Goal: Task Accomplishment & Management: Manage account settings

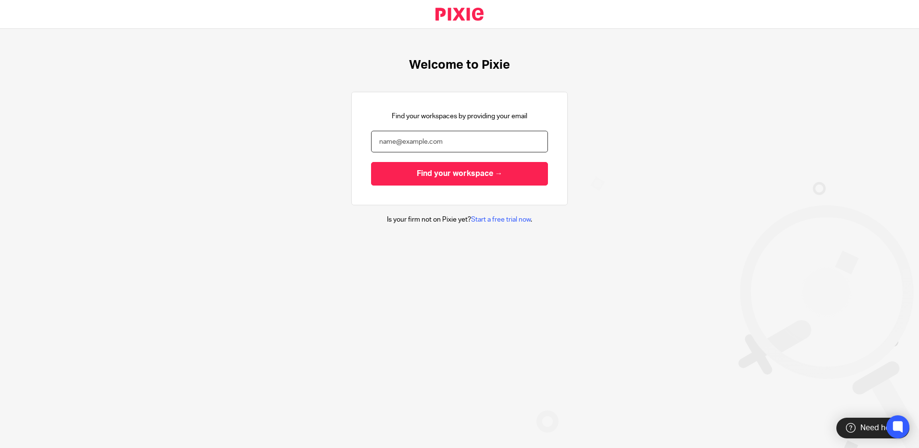
drag, startPoint x: 397, startPoint y: 141, endPoint x: 407, endPoint y: 143, distance: 10.8
click at [397, 142] on input "email" at bounding box center [459, 142] width 177 height 22
type input "[PERSON_NAME][EMAIL_ADDRESS][PERSON_NAME][DOMAIN_NAME]"
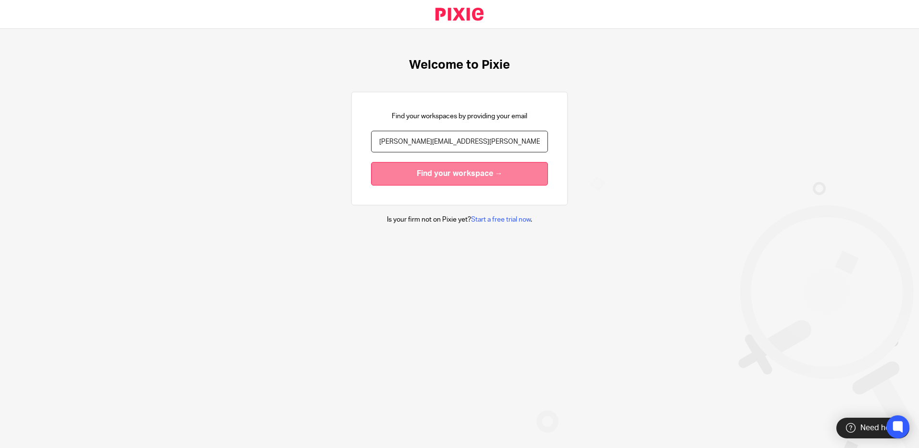
click at [417, 174] on input "Find your workspace →" at bounding box center [459, 174] width 177 height 24
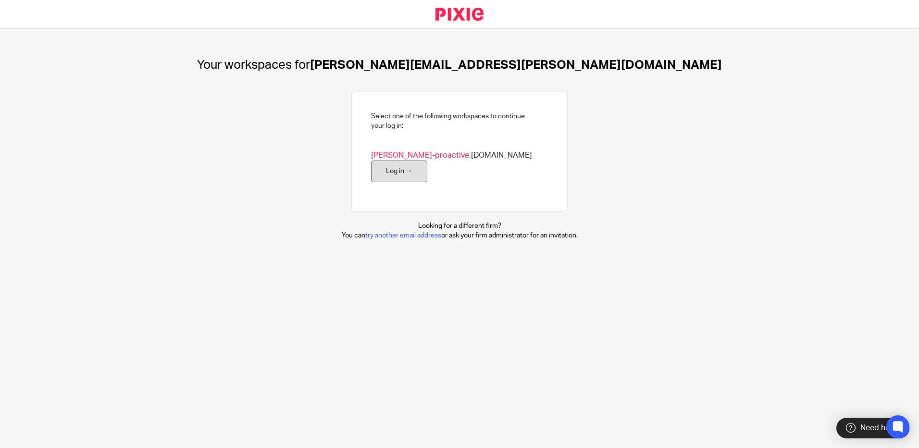
click at [428, 161] on link "Log in →" at bounding box center [399, 172] width 56 height 22
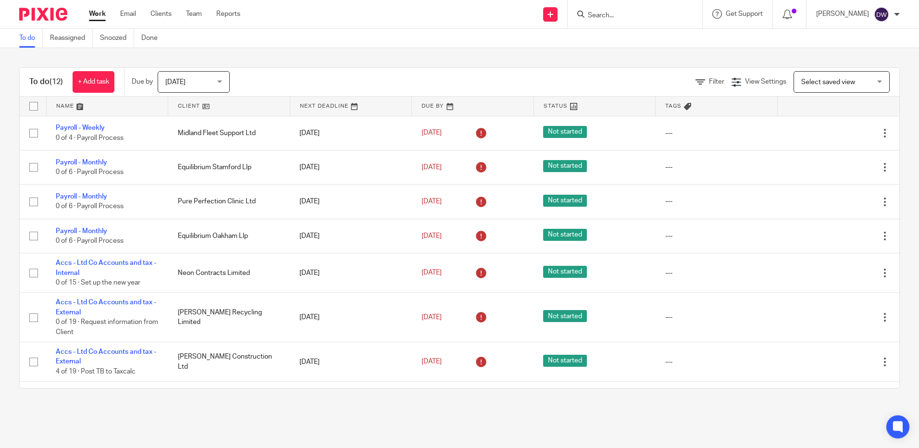
click at [206, 81] on span "Today" at bounding box center [190, 82] width 51 height 20
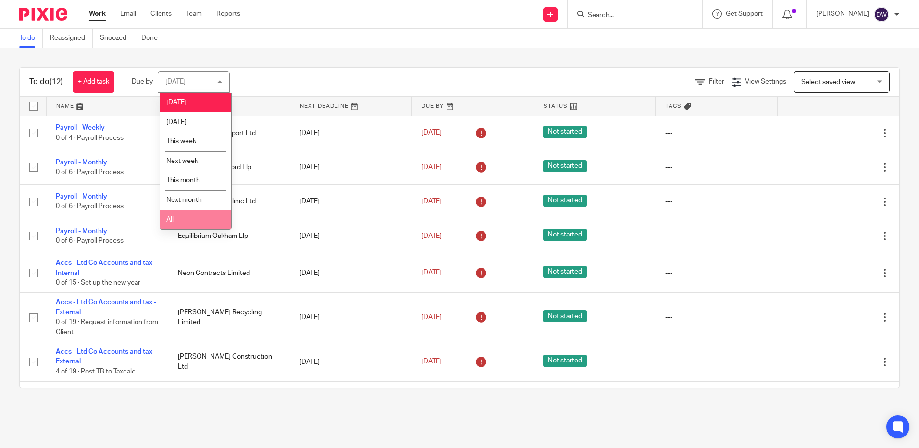
click at [184, 217] on li "All" at bounding box center [195, 220] width 71 height 20
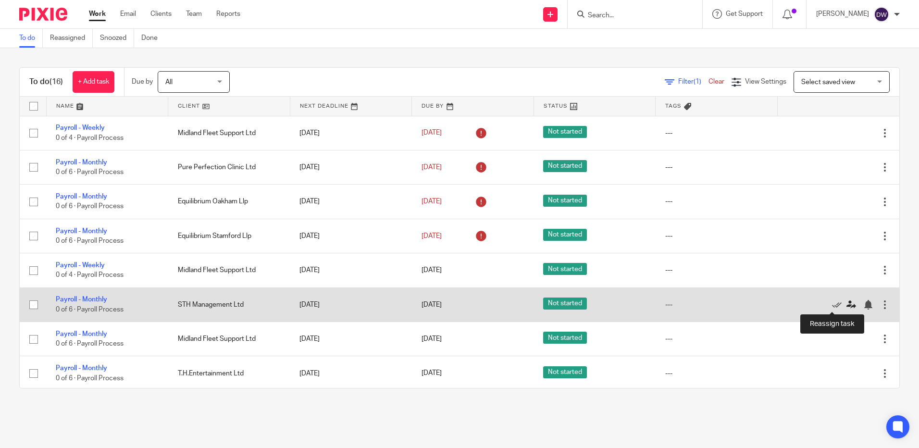
click at [847, 305] on icon at bounding box center [852, 305] width 10 height 10
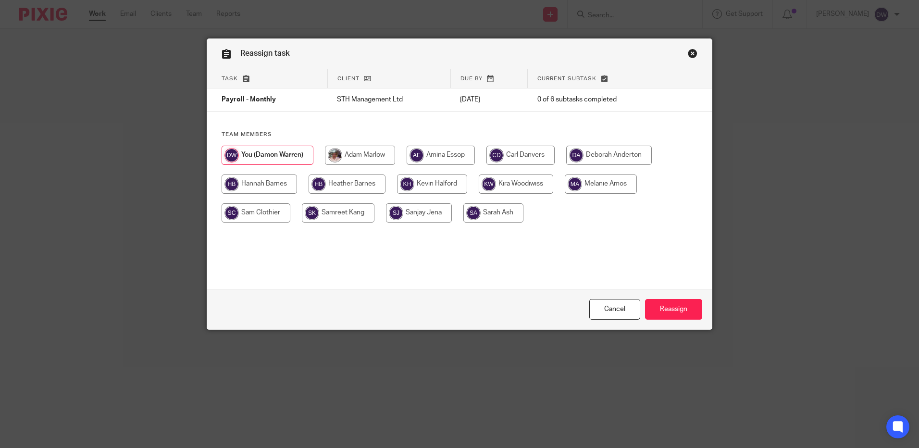
click at [593, 186] on input "radio" at bounding box center [601, 184] width 72 height 19
radio input "true"
click at [676, 313] on input "Reassign" at bounding box center [673, 309] width 57 height 21
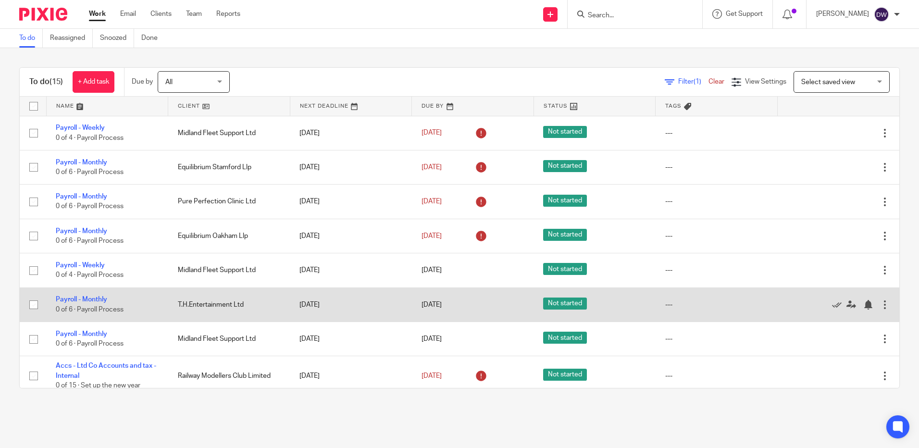
click at [32, 304] on input "checkbox" at bounding box center [34, 305] width 18 height 18
checkbox input "true"
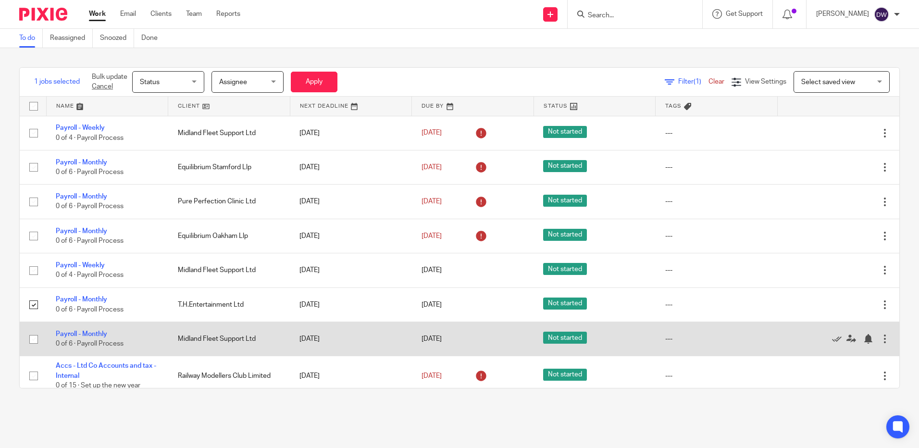
click at [36, 338] on input "checkbox" at bounding box center [34, 339] width 18 height 18
checkbox input "true"
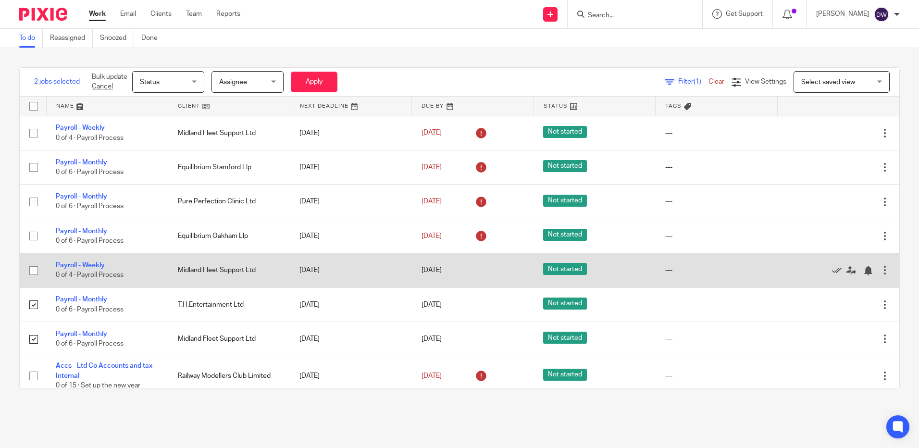
click at [33, 268] on input "checkbox" at bounding box center [34, 271] width 18 height 18
checkbox input "true"
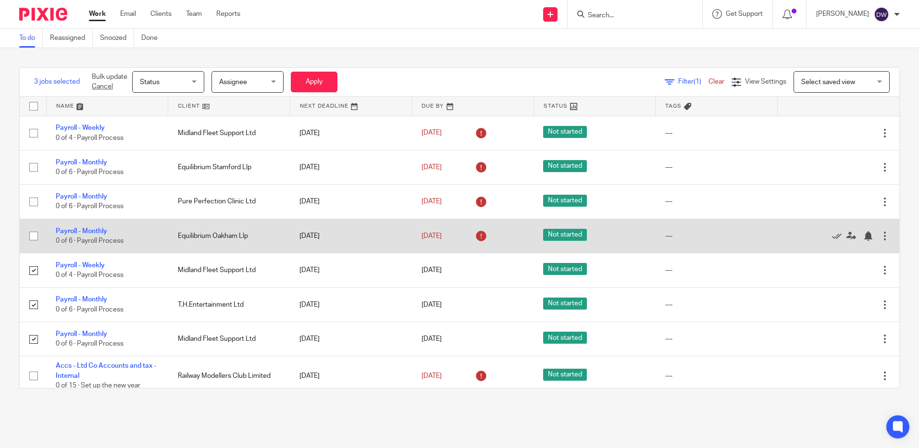
click at [36, 234] on input "checkbox" at bounding box center [34, 236] width 18 height 18
checkbox input "true"
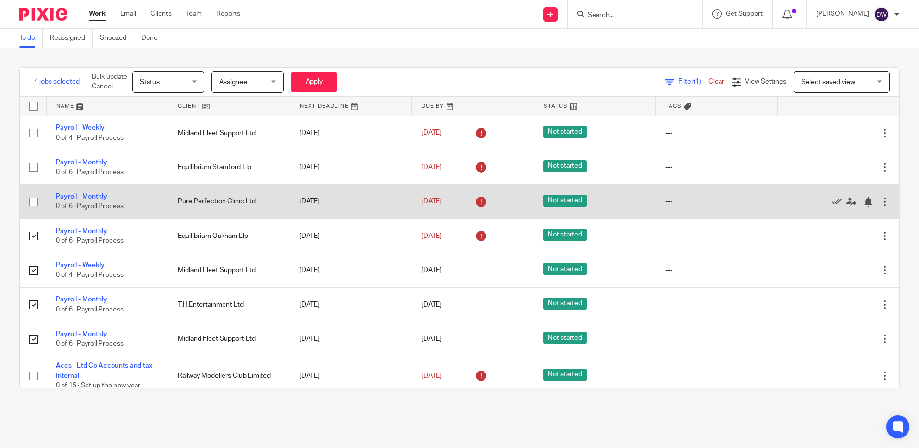
click at [32, 201] on input "checkbox" at bounding box center [34, 202] width 18 height 18
checkbox input "true"
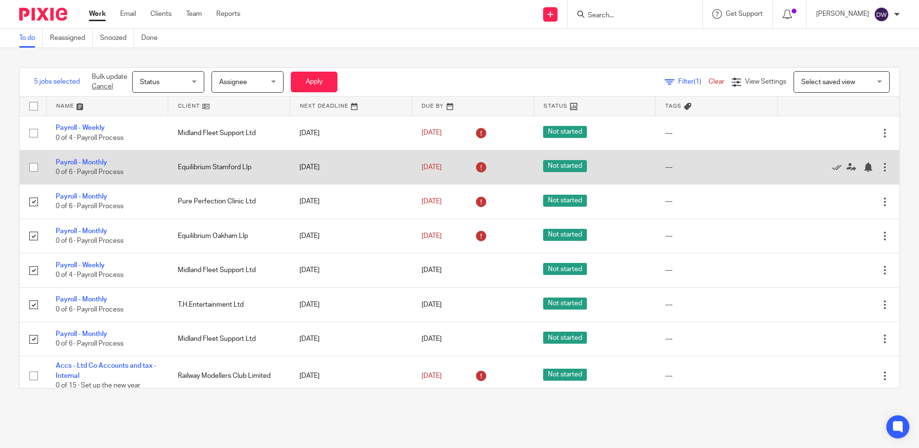
click at [34, 167] on input "checkbox" at bounding box center [34, 167] width 18 height 18
checkbox input "true"
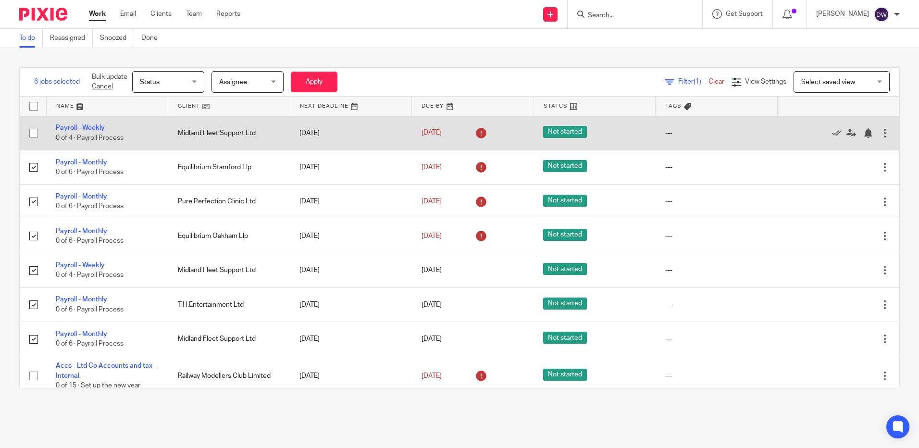
click at [32, 133] on input "checkbox" at bounding box center [34, 133] width 18 height 18
checkbox input "true"
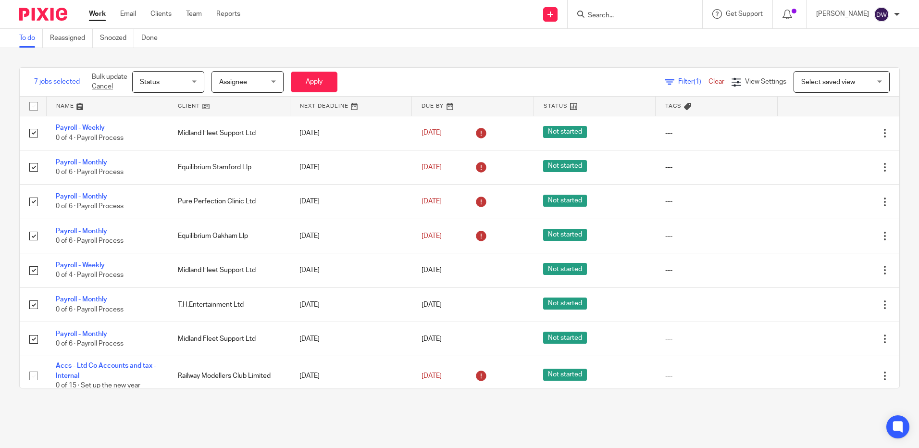
click at [187, 82] on span "Status" at bounding box center [165, 82] width 51 height 20
click at [187, 82] on div "Status Status" at bounding box center [168, 82] width 72 height 22
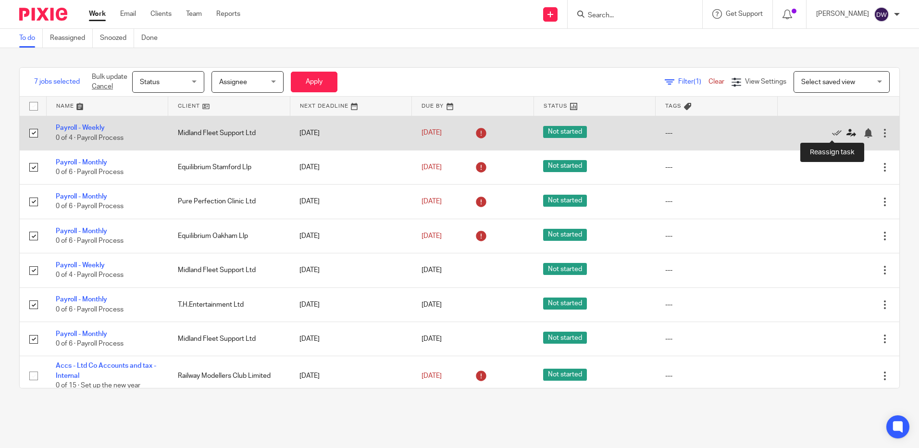
click at [847, 132] on icon at bounding box center [852, 133] width 10 height 10
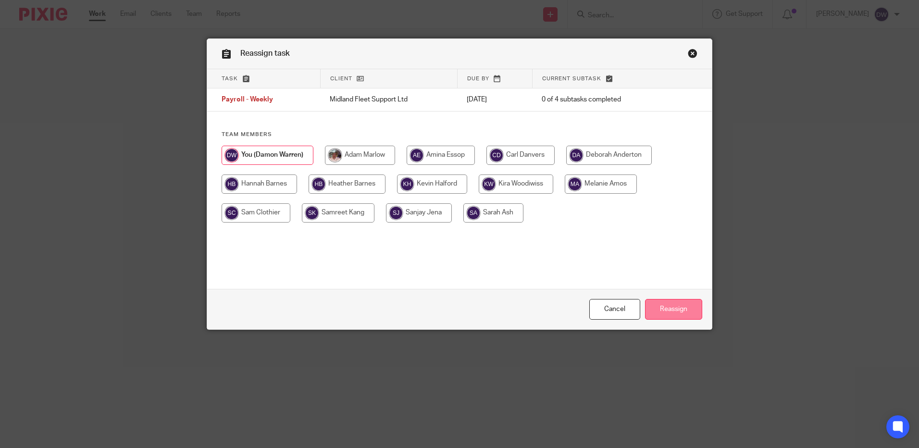
click at [666, 310] on input "Reassign" at bounding box center [673, 309] width 57 height 21
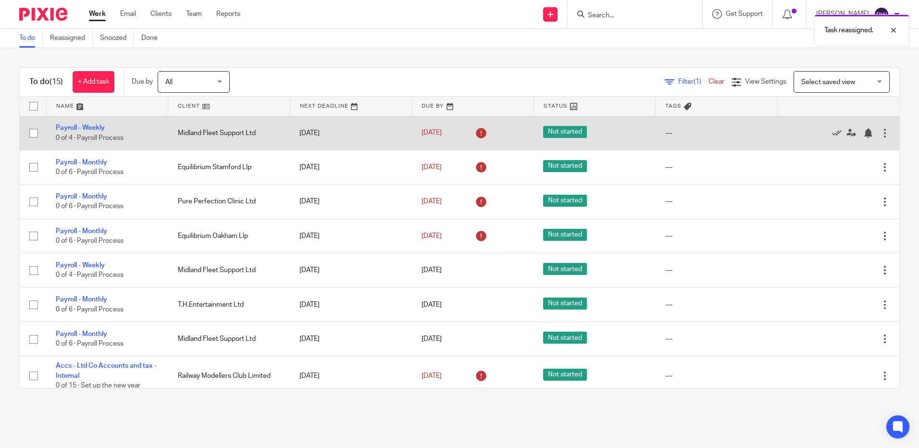
click at [34, 135] on input "checkbox" at bounding box center [34, 133] width 18 height 18
checkbox input "true"
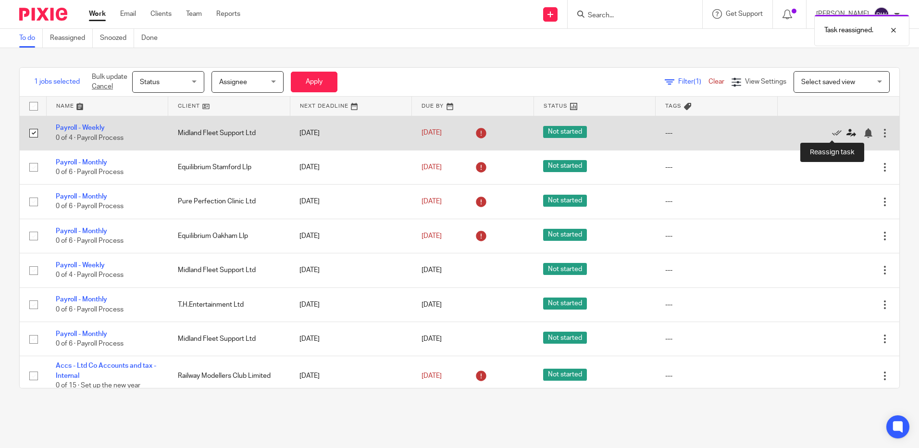
click at [847, 134] on icon at bounding box center [852, 133] width 10 height 10
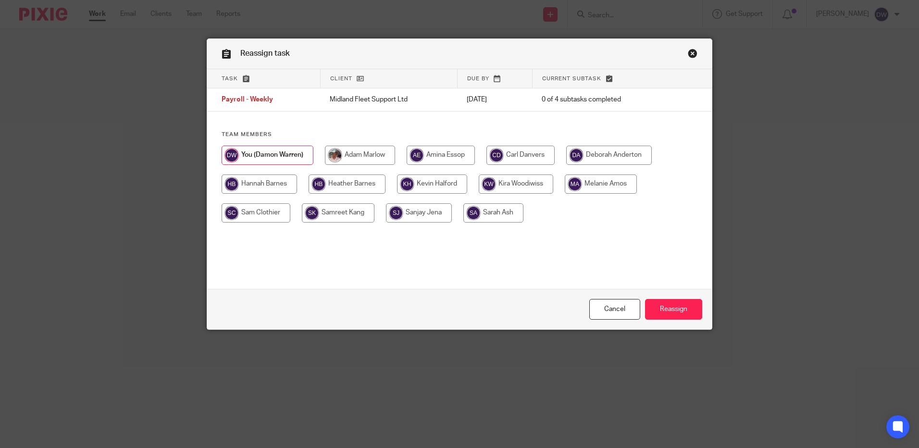
click at [586, 188] on input "radio" at bounding box center [601, 184] width 72 height 19
radio input "true"
click at [671, 311] on input "Reassign" at bounding box center [673, 309] width 57 height 21
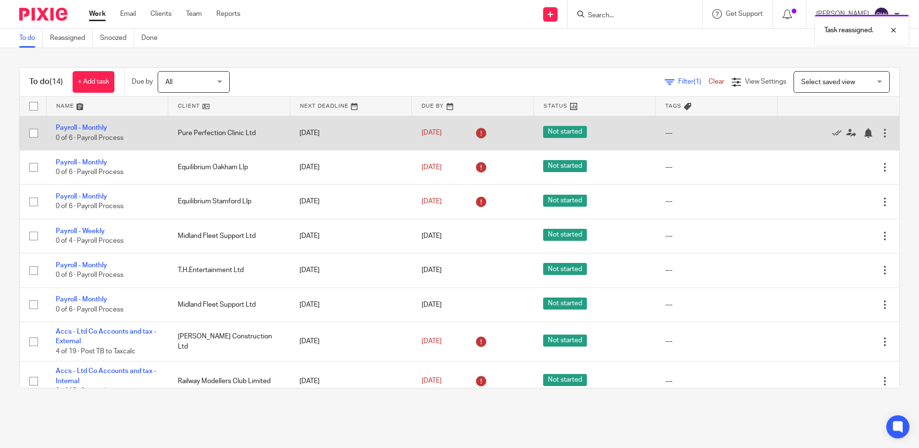
click at [32, 133] on input "checkbox" at bounding box center [34, 133] width 18 height 18
checkbox input "true"
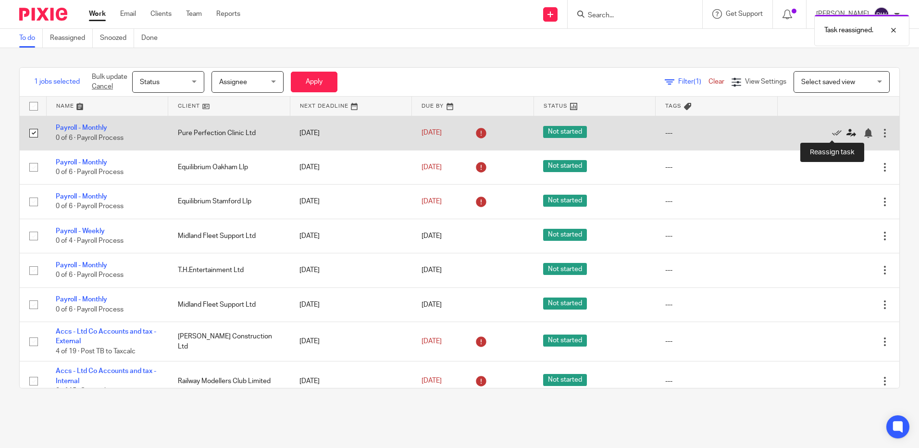
click at [847, 131] on icon at bounding box center [852, 133] width 10 height 10
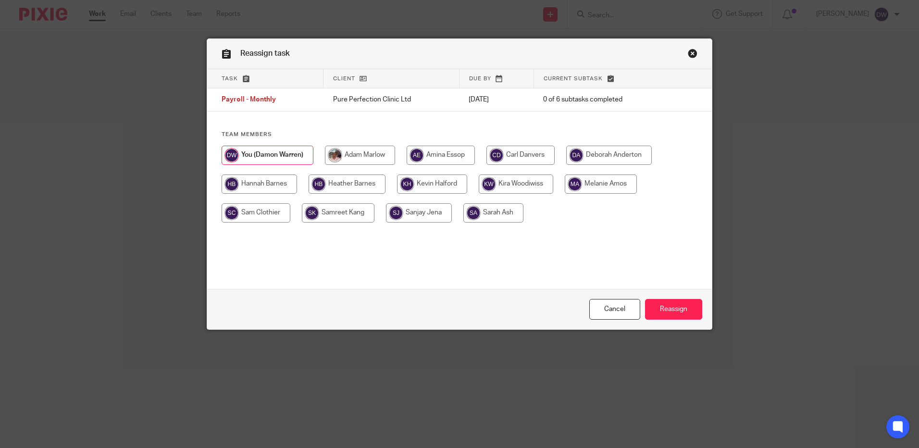
click at [603, 187] on input "radio" at bounding box center [601, 184] width 72 height 19
radio input "true"
click at [675, 314] on input "Reassign" at bounding box center [673, 309] width 57 height 21
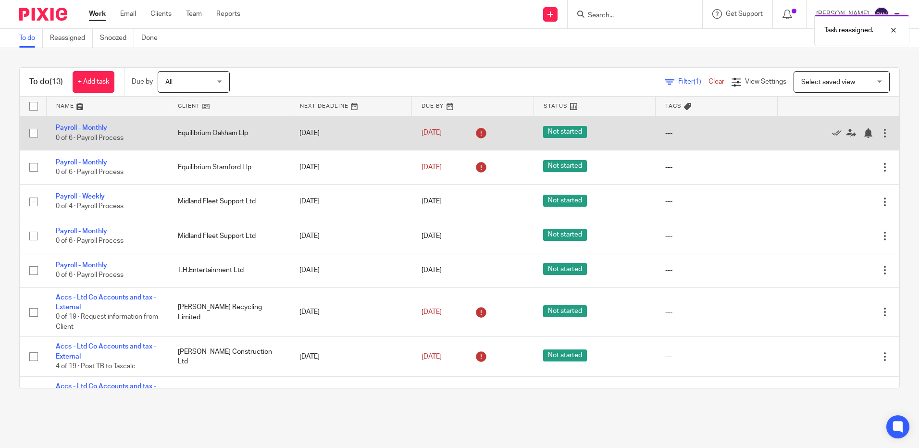
click at [31, 133] on input "checkbox" at bounding box center [34, 133] width 18 height 18
checkbox input "true"
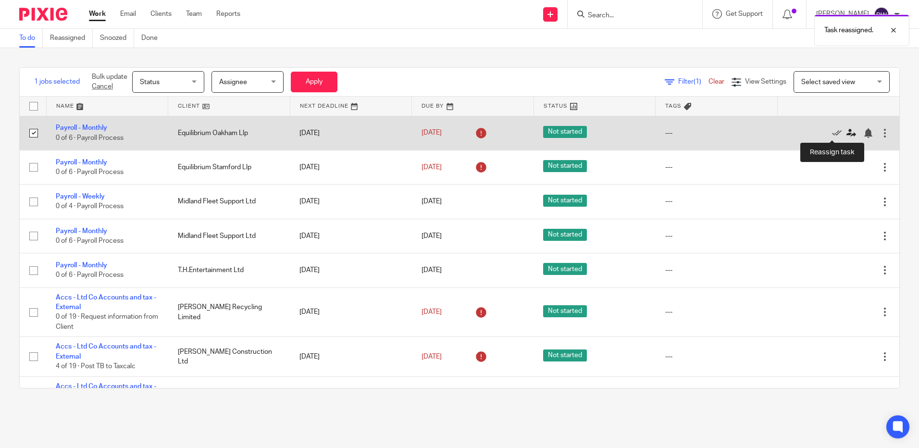
click at [847, 133] on icon at bounding box center [852, 133] width 10 height 10
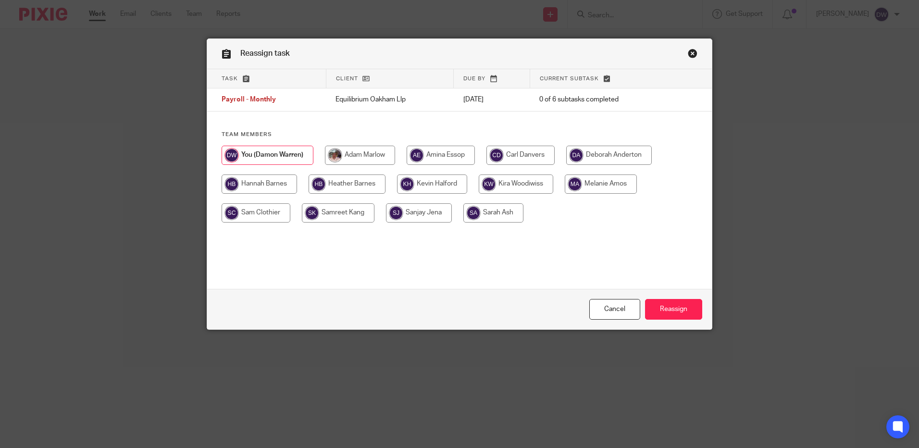
click at [582, 187] on input "radio" at bounding box center [601, 184] width 72 height 19
radio input "true"
click at [668, 312] on input "Reassign" at bounding box center [673, 309] width 57 height 21
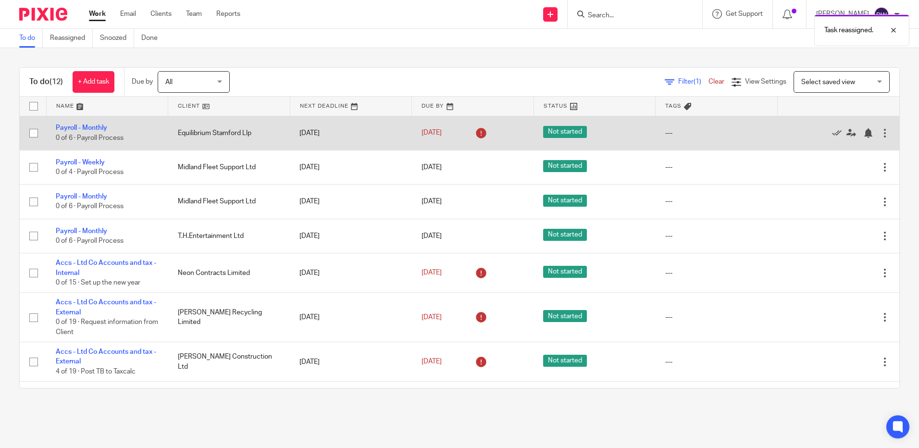
click at [34, 132] on input "checkbox" at bounding box center [34, 133] width 18 height 18
checkbox input "true"
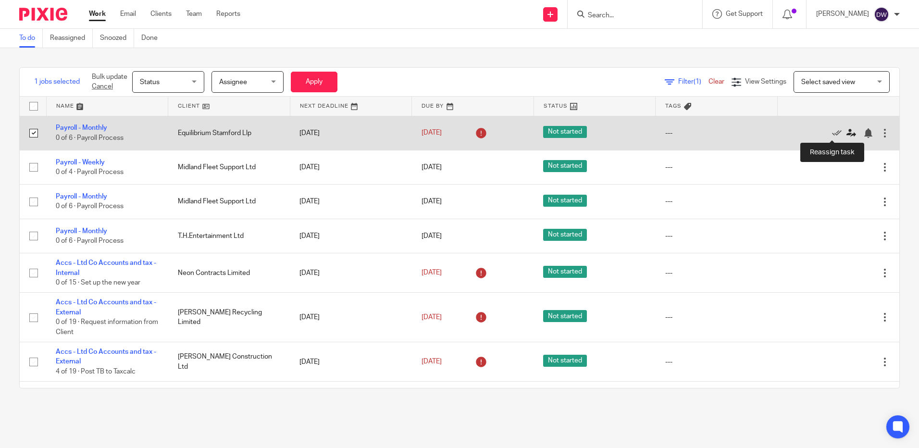
click at [847, 134] on icon at bounding box center [852, 133] width 10 height 10
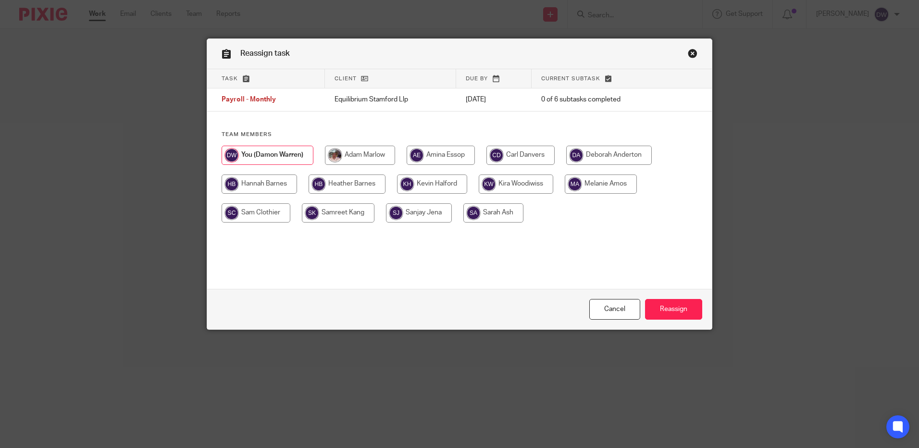
click at [608, 184] on input "radio" at bounding box center [601, 184] width 72 height 19
radio input "true"
click at [674, 310] on input "Reassign" at bounding box center [673, 309] width 57 height 21
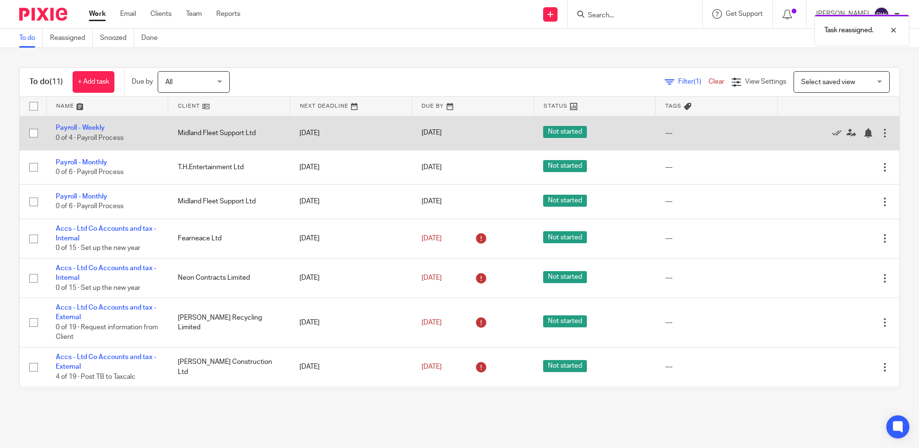
click at [35, 134] on input "checkbox" at bounding box center [34, 133] width 18 height 18
checkbox input "true"
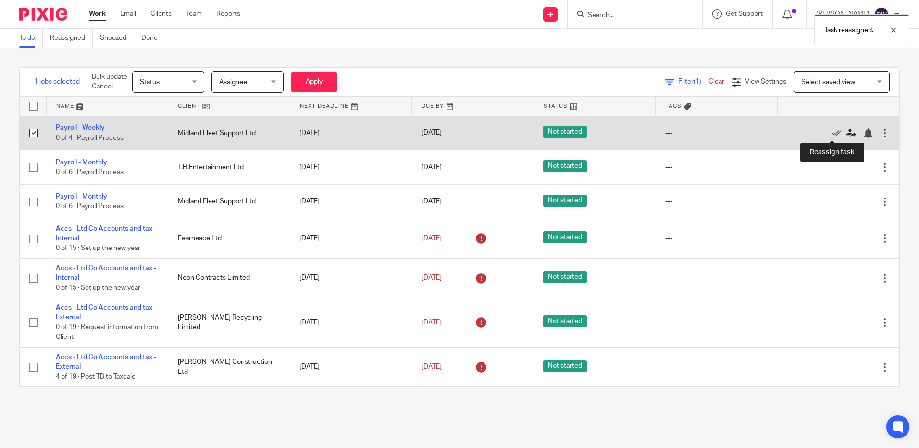
click at [847, 133] on icon at bounding box center [852, 133] width 10 height 10
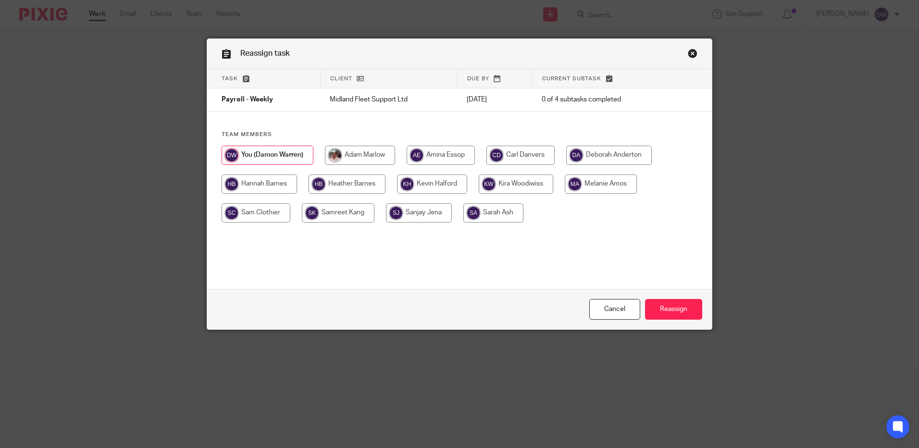
click at [601, 184] on input "radio" at bounding box center [601, 184] width 72 height 19
radio input "true"
click at [673, 309] on input "Reassign" at bounding box center [673, 309] width 57 height 21
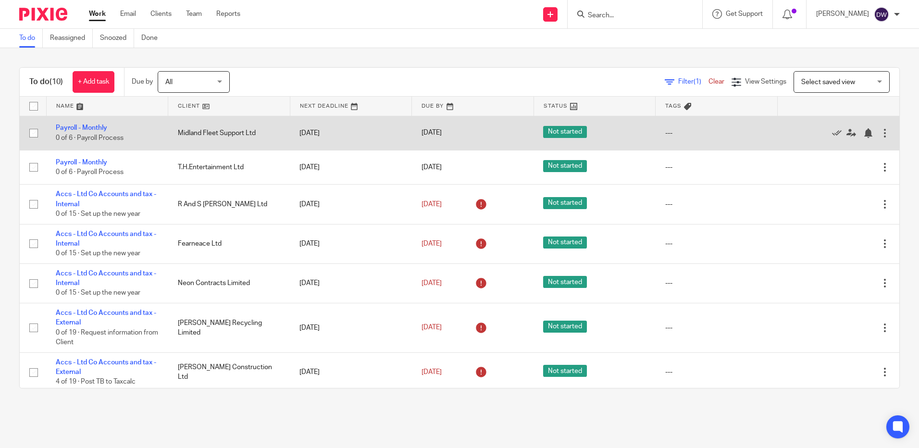
click at [33, 135] on input "checkbox" at bounding box center [34, 133] width 18 height 18
checkbox input "true"
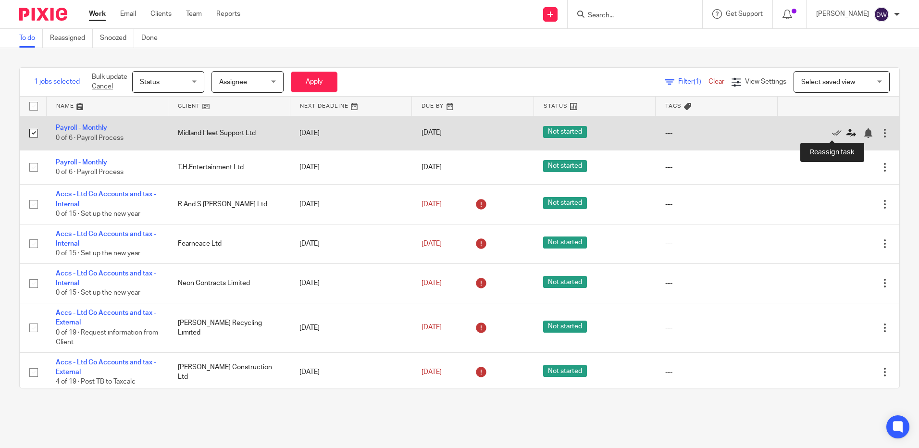
click at [847, 133] on icon at bounding box center [852, 133] width 10 height 10
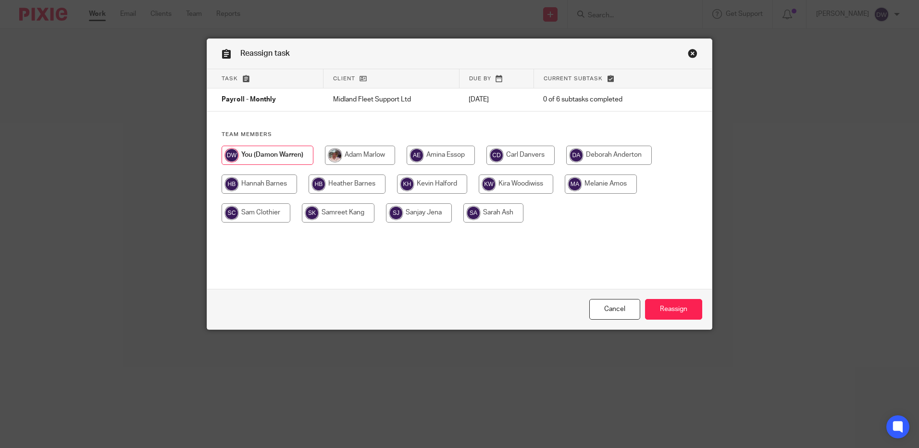
click at [607, 184] on input "radio" at bounding box center [601, 184] width 72 height 19
radio input "true"
click at [668, 313] on input "Reassign" at bounding box center [673, 309] width 57 height 21
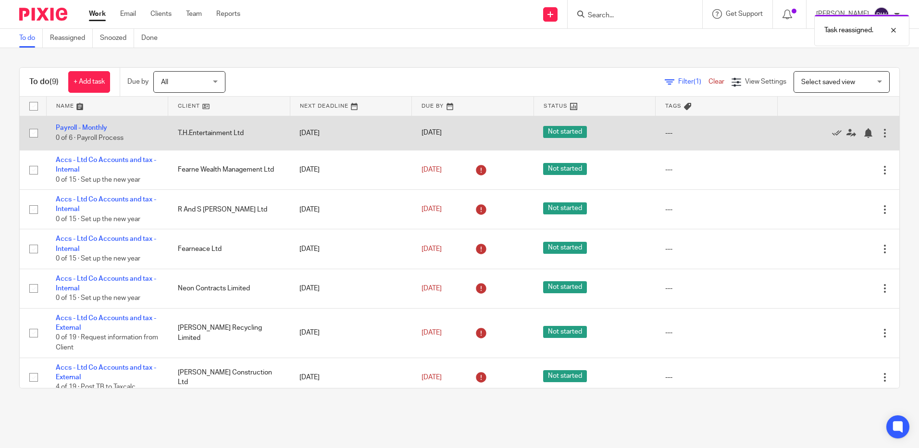
click at [33, 136] on input "checkbox" at bounding box center [34, 133] width 18 height 18
checkbox input "true"
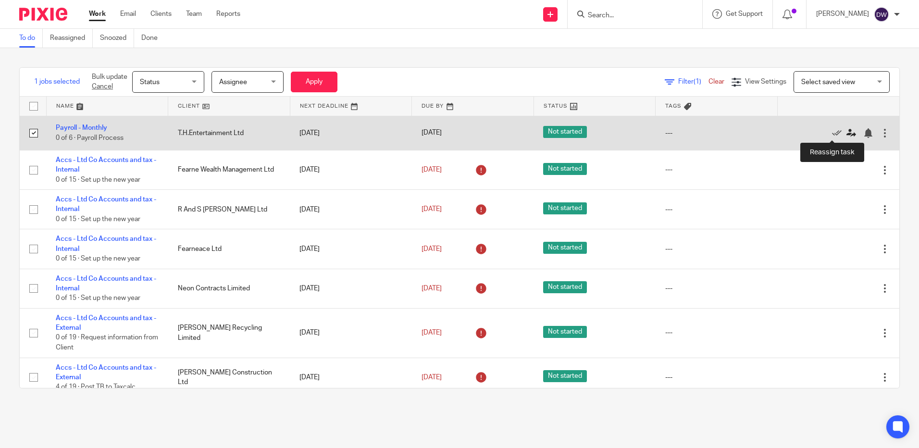
click at [847, 133] on icon at bounding box center [852, 133] width 10 height 10
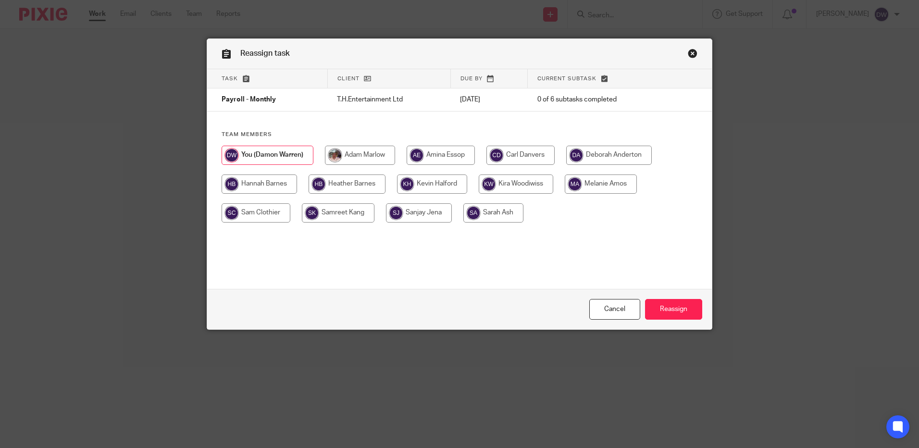
click at [605, 188] on input "radio" at bounding box center [601, 184] width 72 height 19
radio input "true"
click at [673, 305] on input "Reassign" at bounding box center [673, 309] width 57 height 21
